Goal: Navigation & Orientation: Find specific page/section

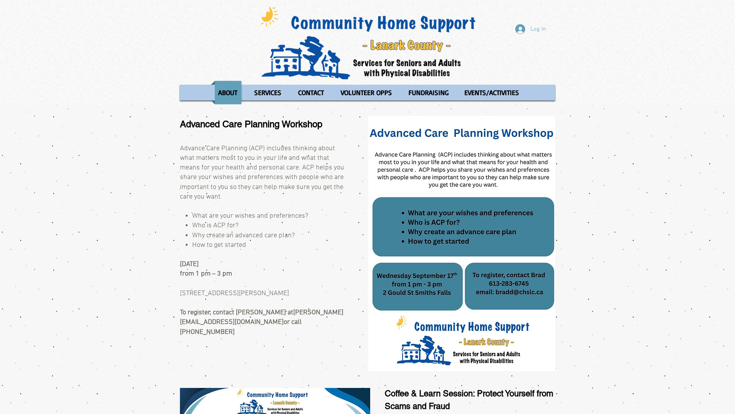
click at [0, 0] on div "Log In ABOUT OUR STORIES Diner's Club Stories MOW Stories Lois's Journey Ryan's…" at bounding box center [367, 52] width 735 height 105
